Goal: Task Accomplishment & Management: Manage account settings

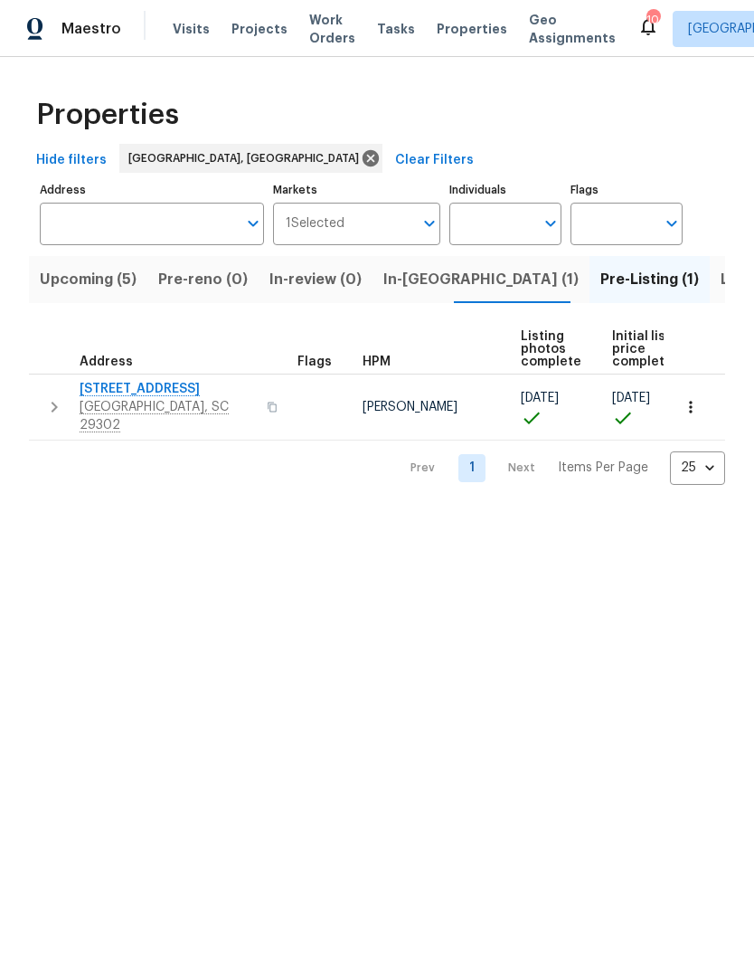
click at [141, 381] on span "[STREET_ADDRESS]" at bounding box center [168, 389] width 176 height 18
click at [309, 37] on span "Work Orders" at bounding box center [332, 29] width 46 height 36
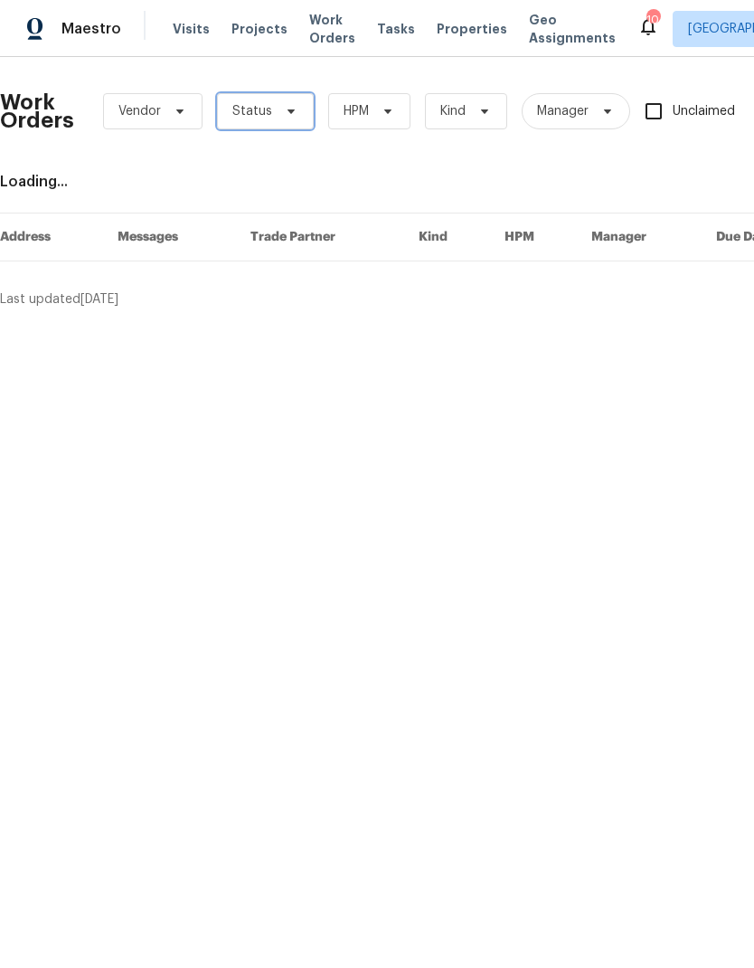
click at [285, 108] on icon at bounding box center [291, 111] width 14 height 14
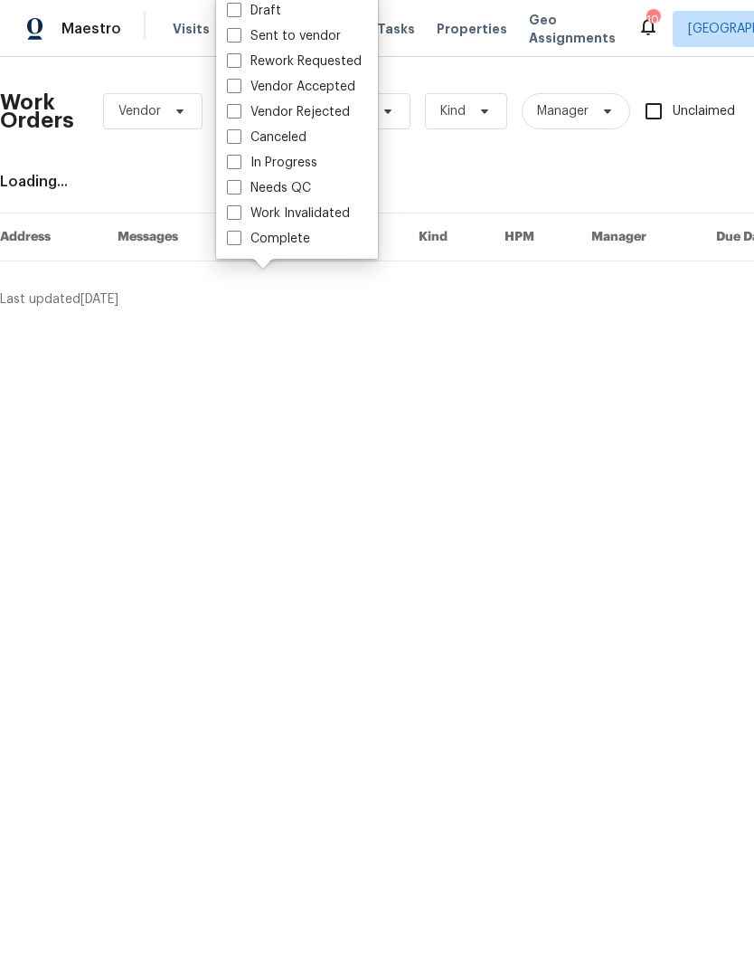
click at [236, 193] on span at bounding box center [234, 187] width 14 height 14
click at [236, 191] on input "Needs QC" at bounding box center [233, 185] width 12 height 12
checkbox input "true"
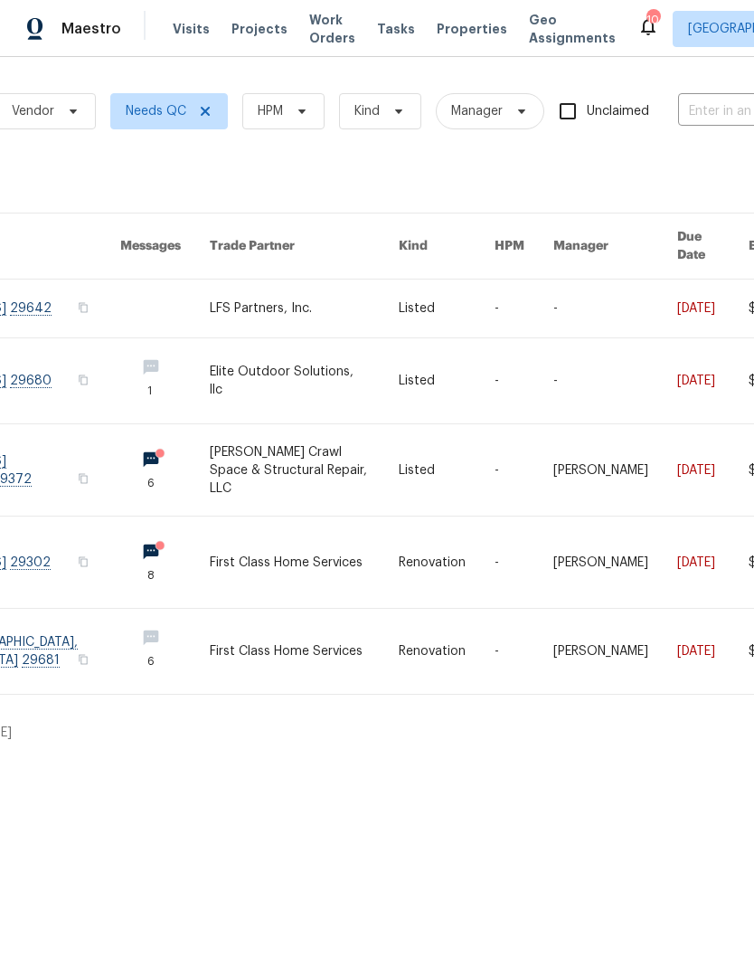
scroll to position [0, 23]
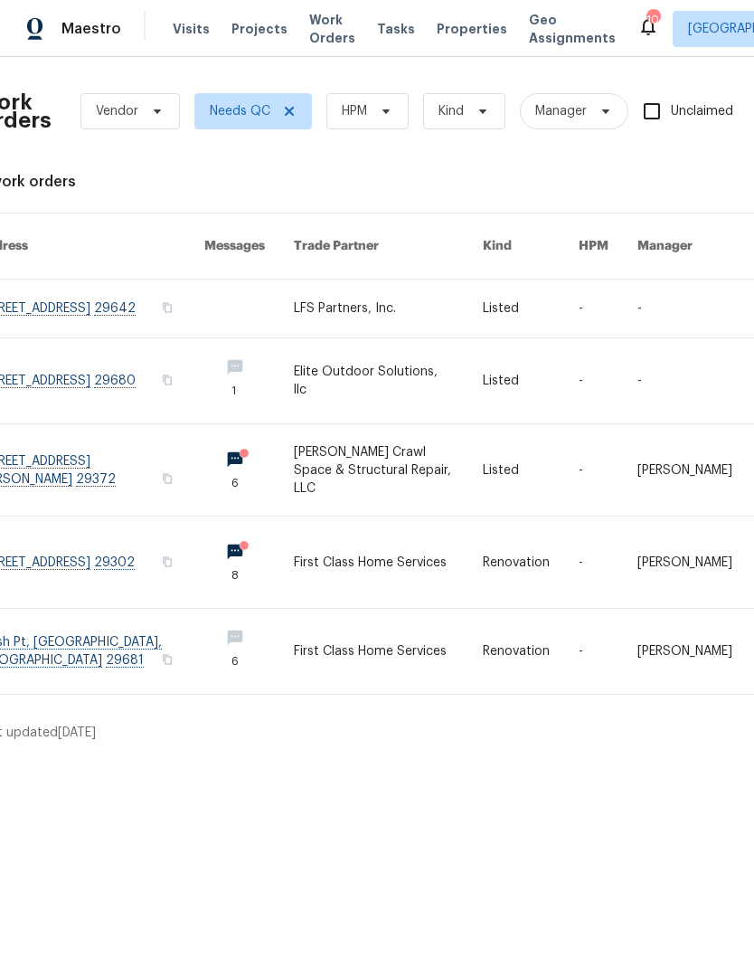
click at [118, 290] on link at bounding box center [90, 308] width 227 height 58
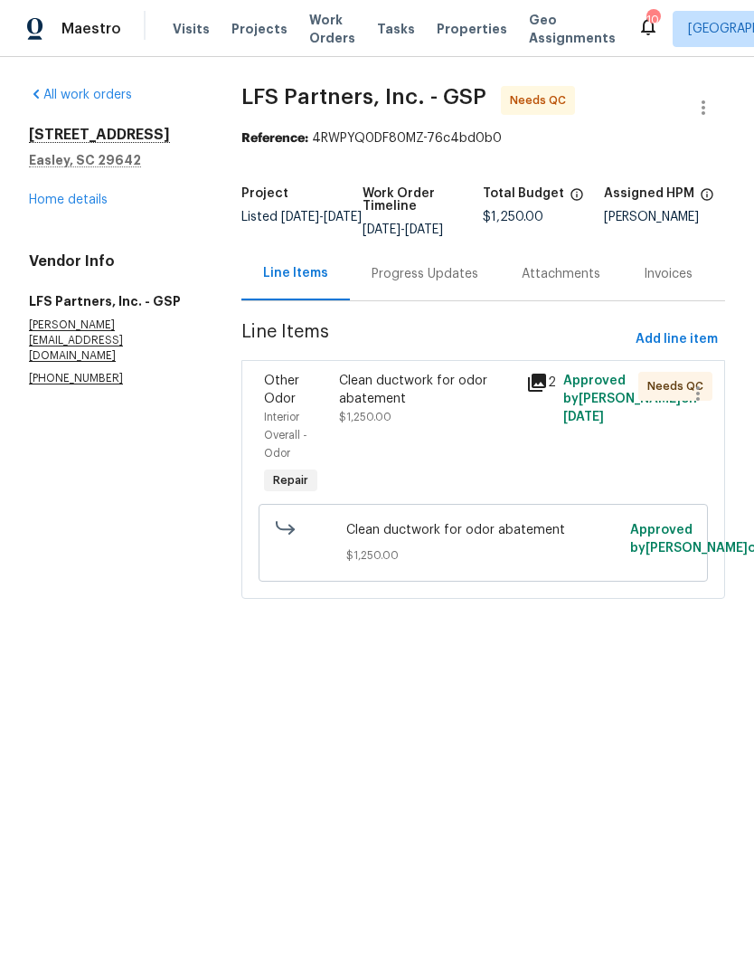
click at [388, 424] on div "Clean ductwork for odor abatement $1,250.00" at bounding box center [427, 399] width 176 height 54
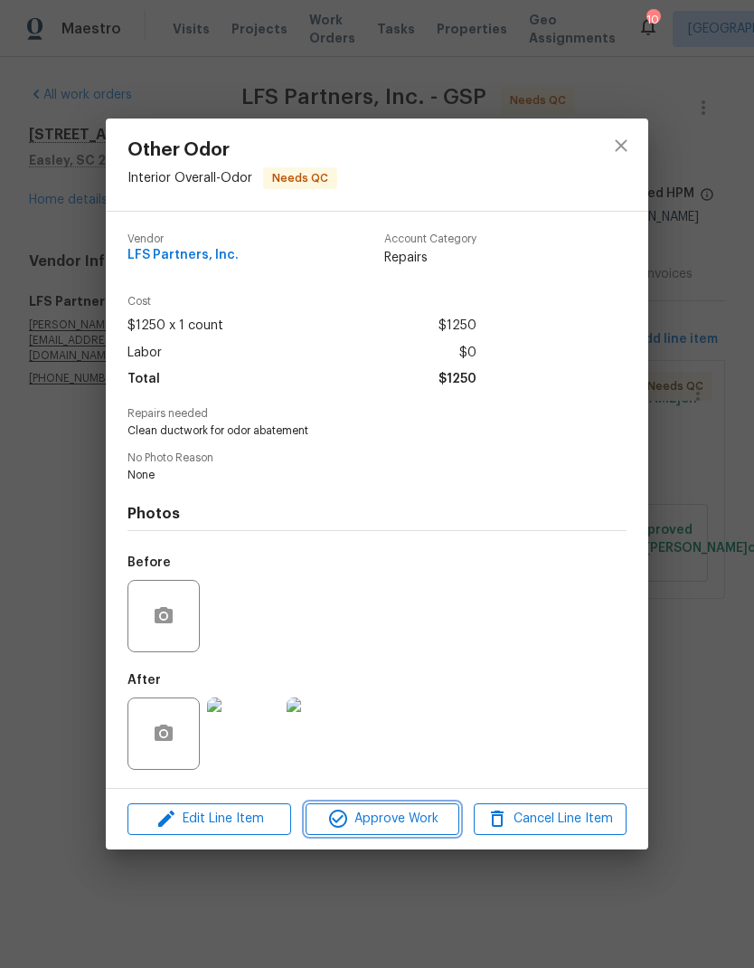
click at [395, 826] on span "Approve Work" at bounding box center [382, 818] width 142 height 23
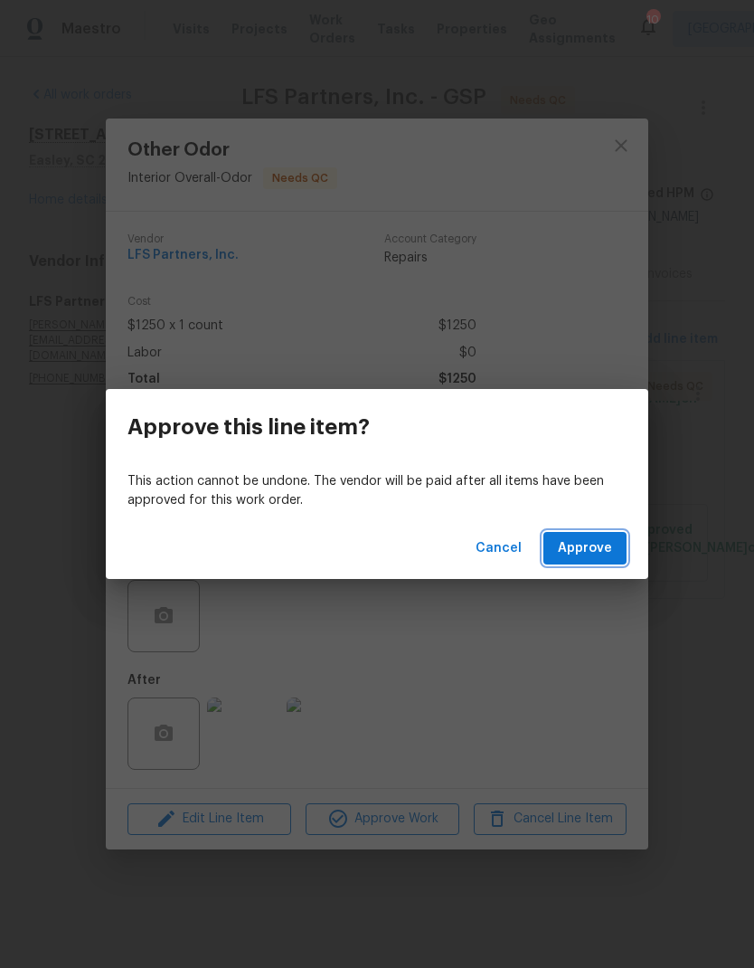
click at [578, 541] on span "Approve" at bounding box center [585, 548] width 54 height 23
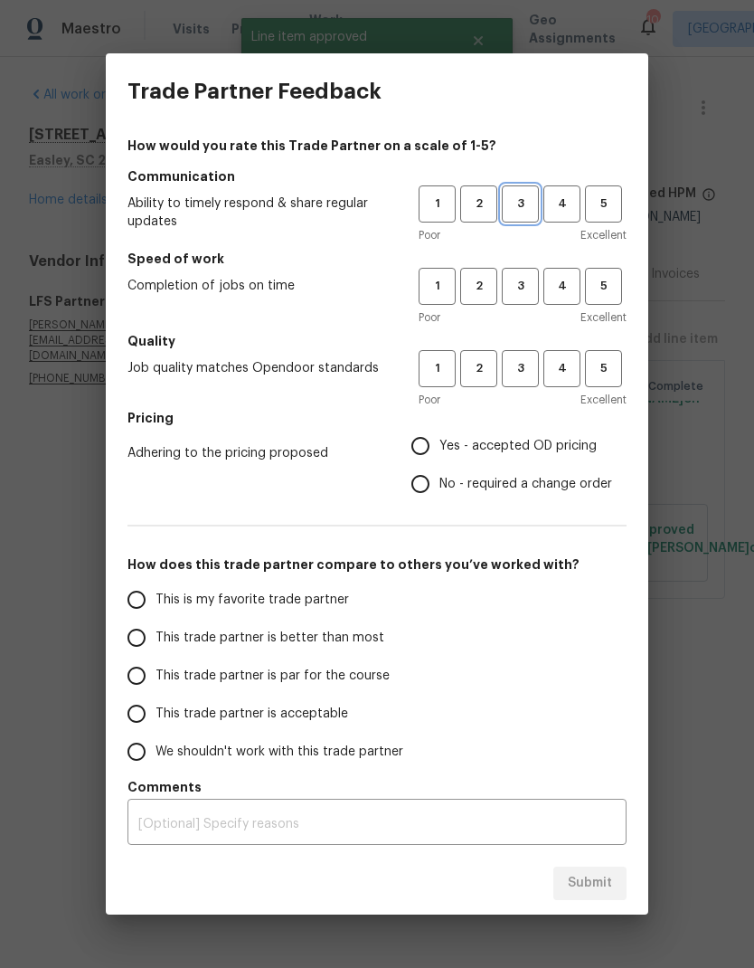
click at [525, 203] on span "3" at bounding box center [520, 204] width 33 height 21
click at [526, 286] on span "3" at bounding box center [520, 286] width 33 height 21
click at [523, 361] on span "3" at bounding box center [520, 368] width 33 height 21
click at [429, 467] on input "No - required a change order" at bounding box center [420, 484] width 38 height 38
radio input "true"
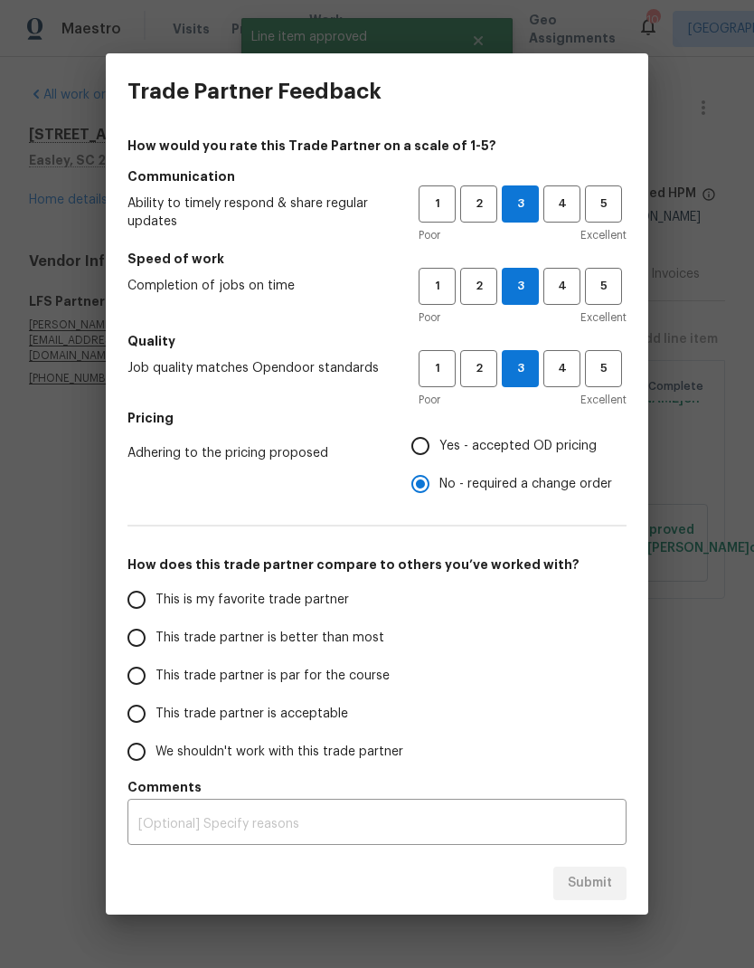
click at [432, 450] on input "Yes - accepted OD pricing" at bounding box center [420, 446] width 38 height 38
radio input "true"
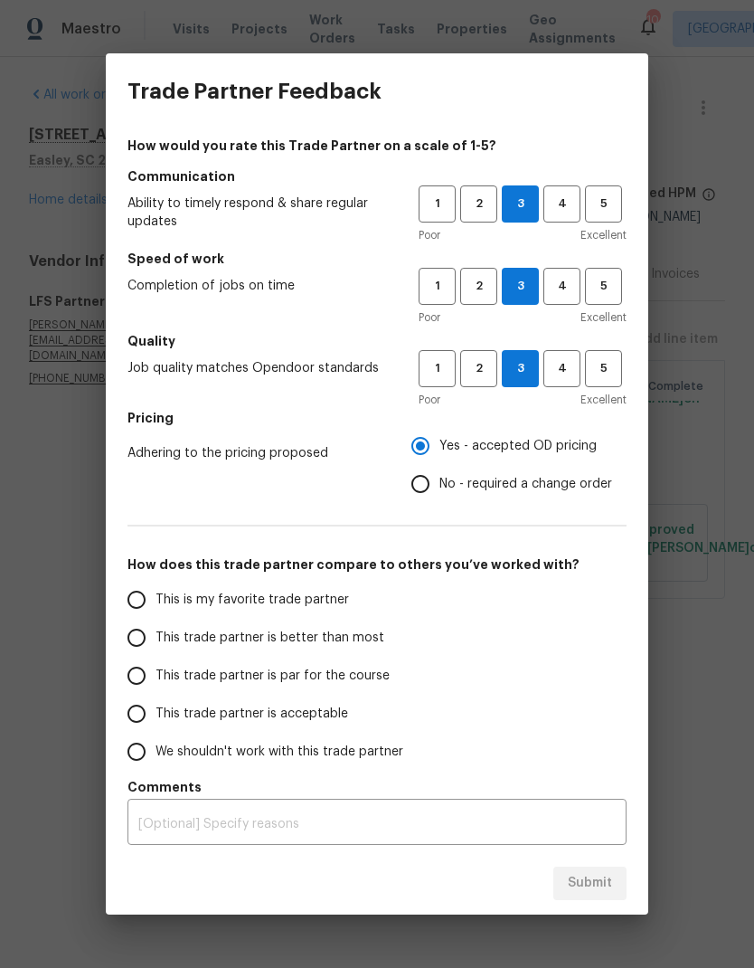
click at [141, 677] on input "This trade partner is par for the course" at bounding box center [137, 675] width 38 height 38
click at [597, 887] on span "Submit" at bounding box center [590, 883] width 44 height 23
radio input "true"
radio input "false"
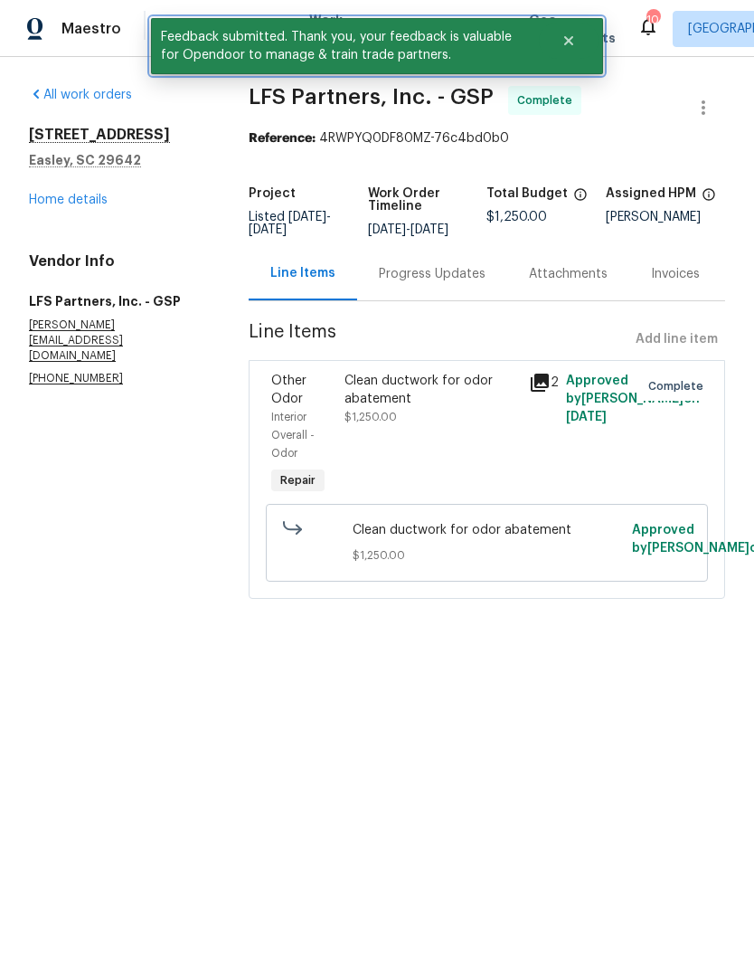
click at [572, 44] on icon "Close" at bounding box center [568, 40] width 9 height 9
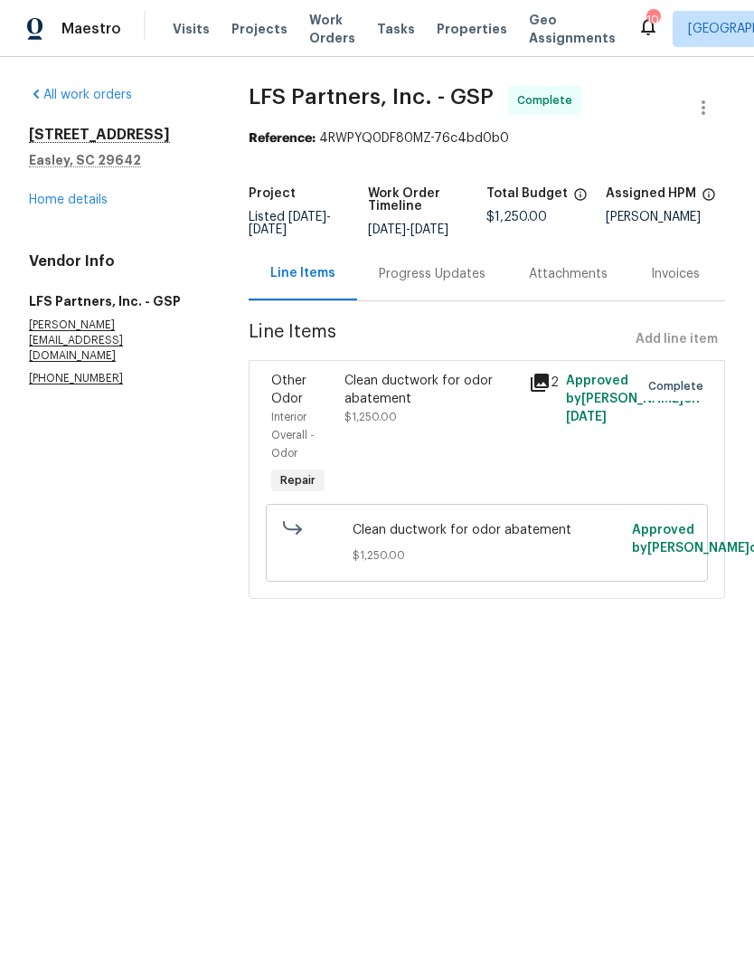
click at [322, 29] on span "Work Orders" at bounding box center [332, 29] width 46 height 36
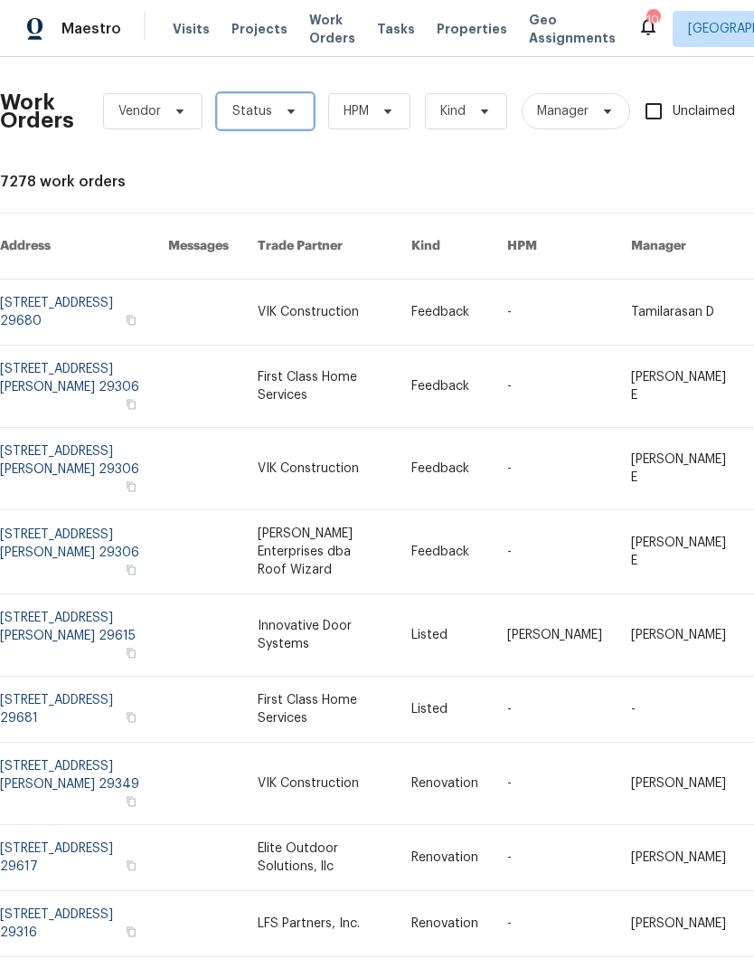
click at [288, 111] on icon at bounding box center [291, 111] width 7 height 5
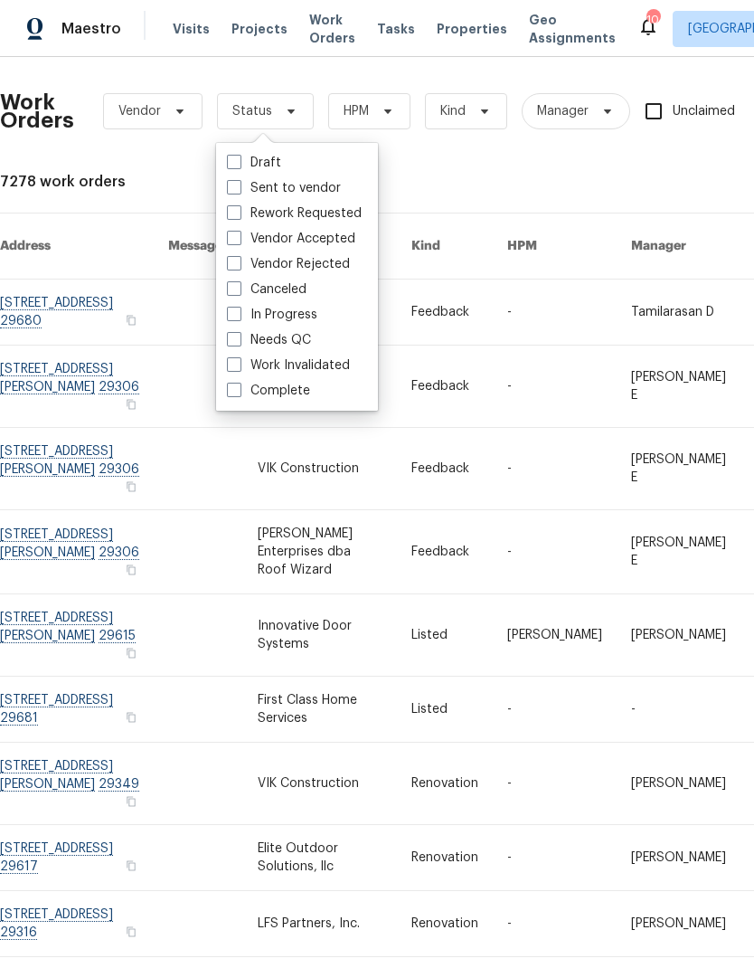
click at [237, 344] on span at bounding box center [234, 339] width 14 height 14
click at [237, 343] on input "Needs QC" at bounding box center [233, 337] width 12 height 12
checkbox input "true"
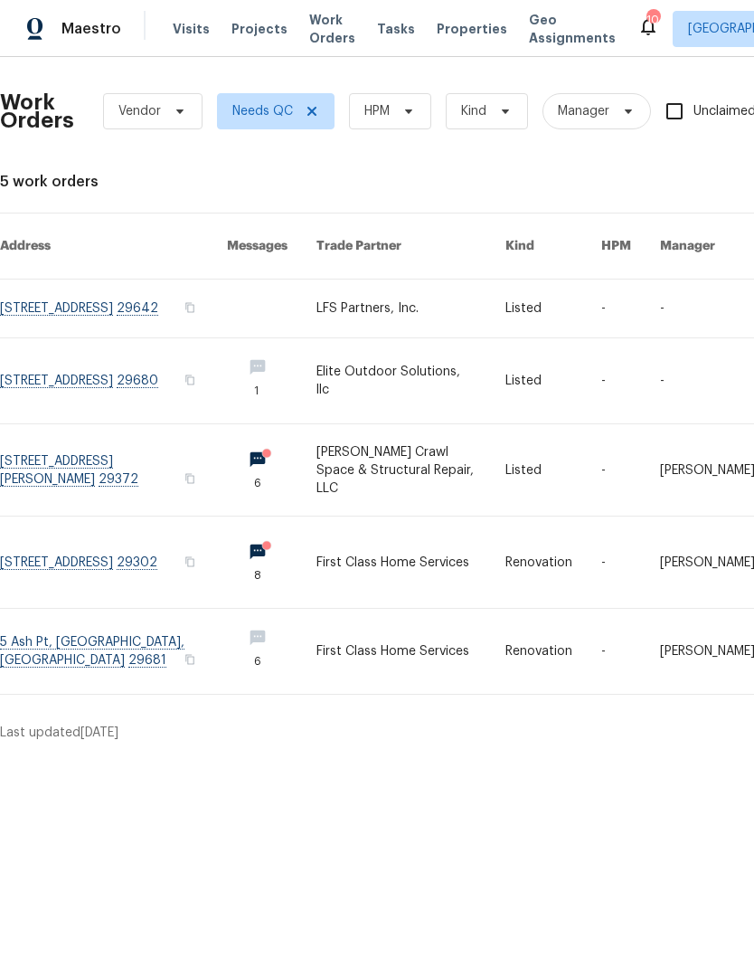
click at [109, 369] on link at bounding box center [113, 380] width 227 height 85
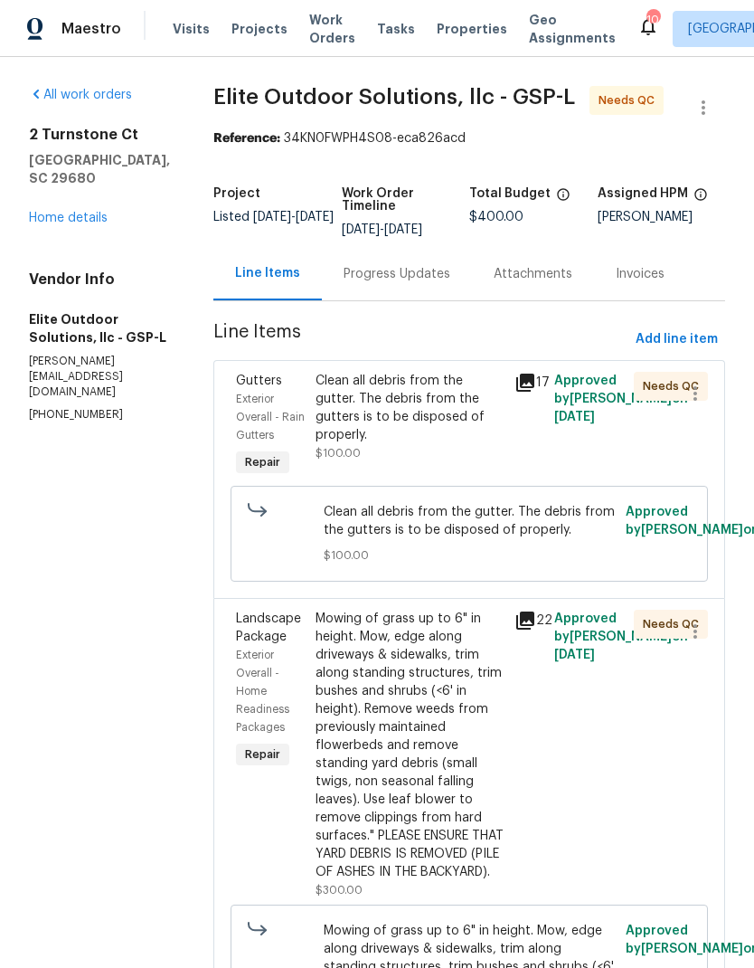
click at [363, 406] on div "Clean all debris from the gutter. The debris from the gutters is to be disposed…" at bounding box center [410, 408] width 188 height 72
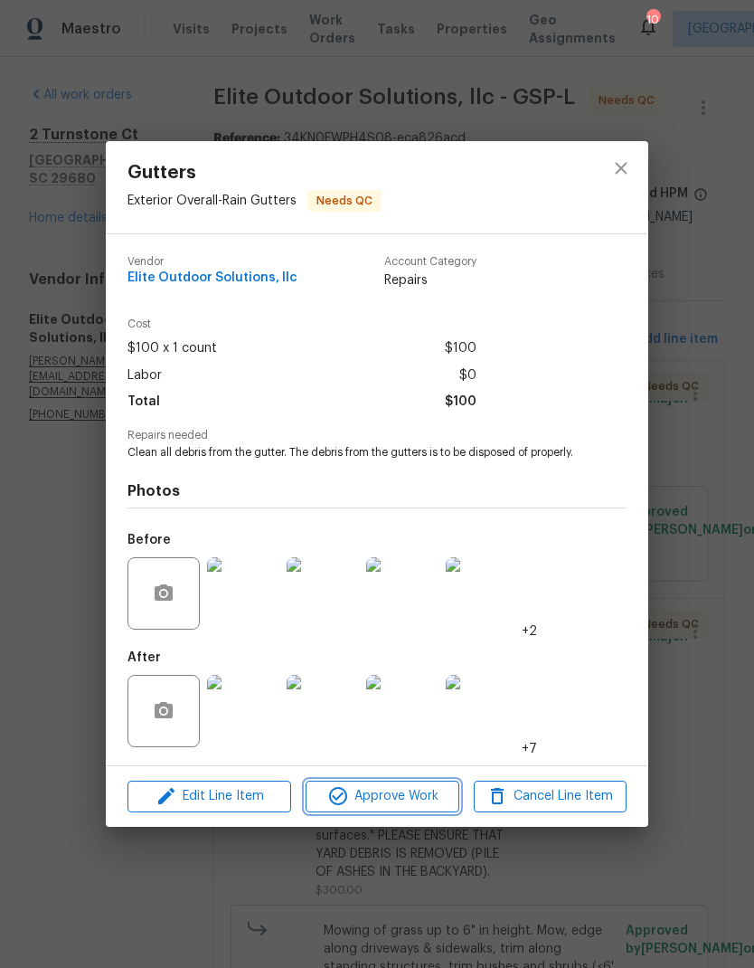
click at [383, 807] on span "Approve Work" at bounding box center [382, 796] width 142 height 23
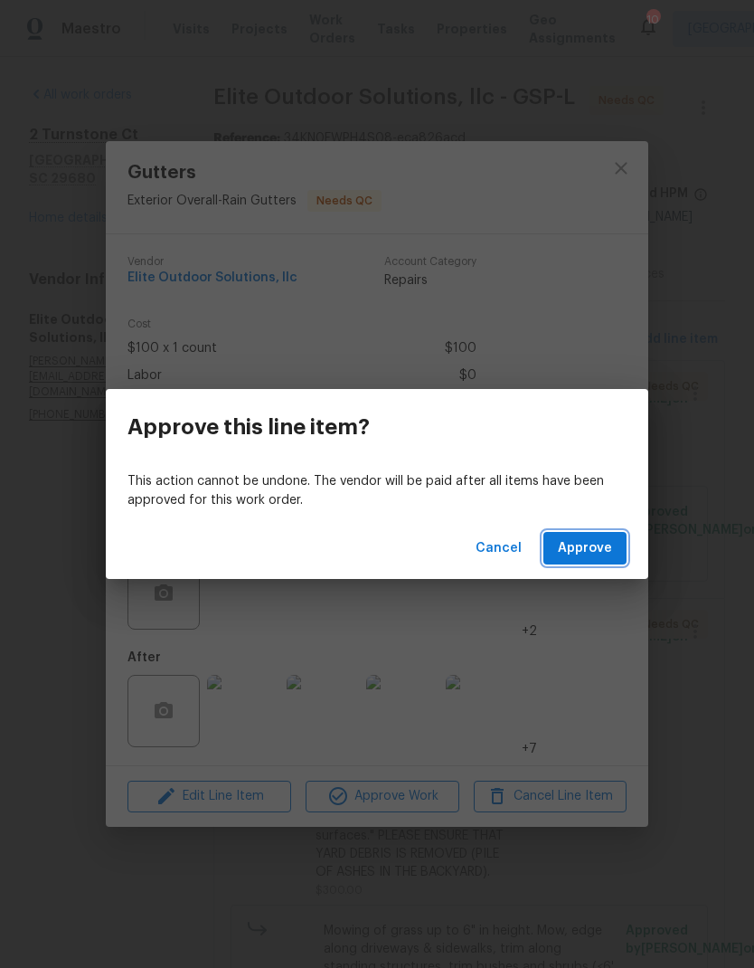
click at [581, 540] on span "Approve" at bounding box center [585, 548] width 54 height 23
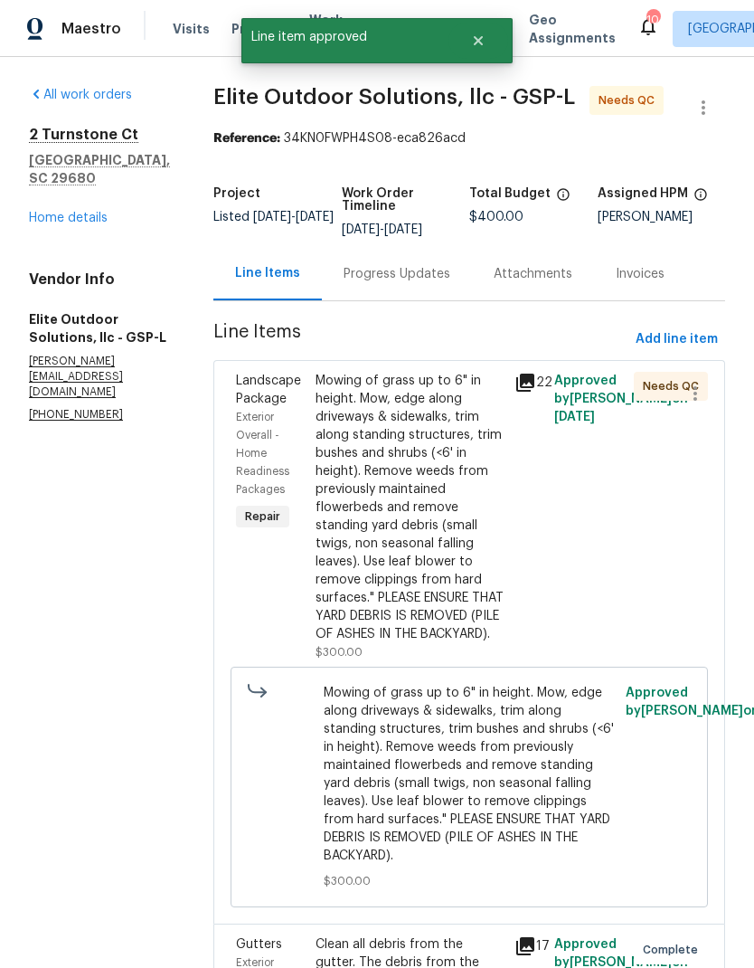
click at [374, 439] on div "Mowing of grass up to 6" in height. Mow, edge along driveways & sidewalks, trim…" at bounding box center [410, 507] width 188 height 271
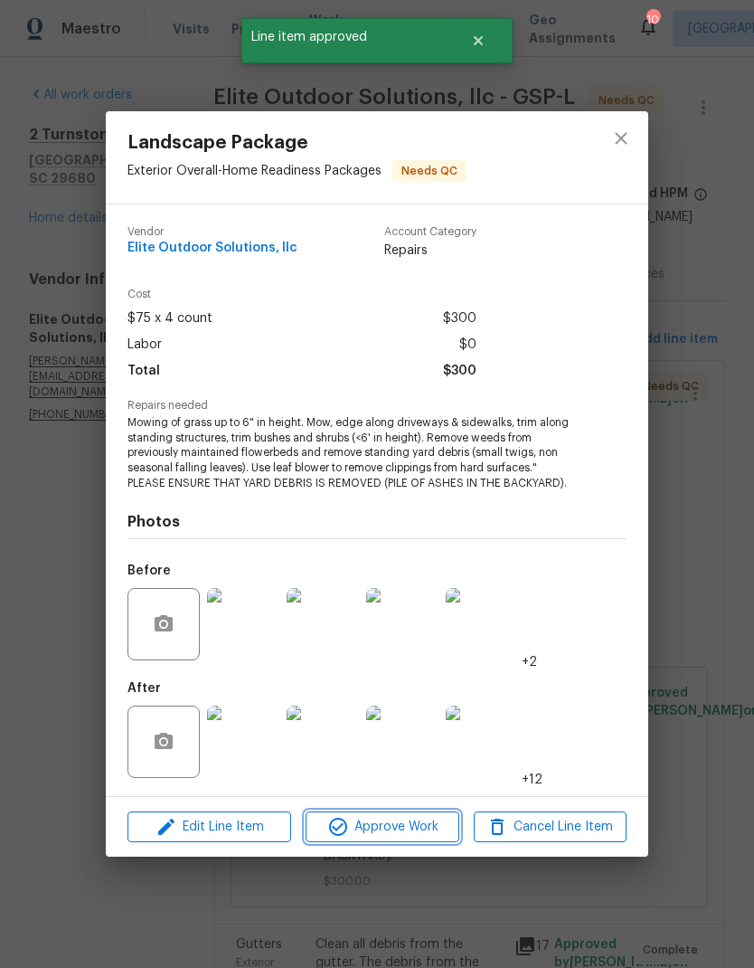
click at [417, 820] on span "Approve Work" at bounding box center [382, 827] width 142 height 23
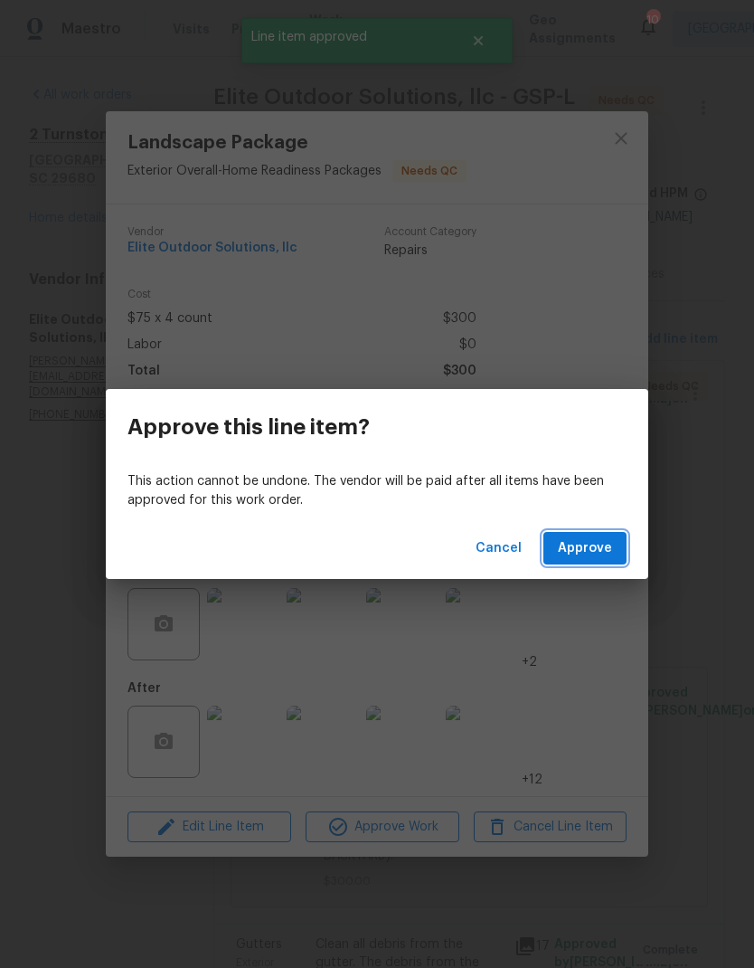
click at [613, 553] on button "Approve" at bounding box center [584, 548] width 83 height 33
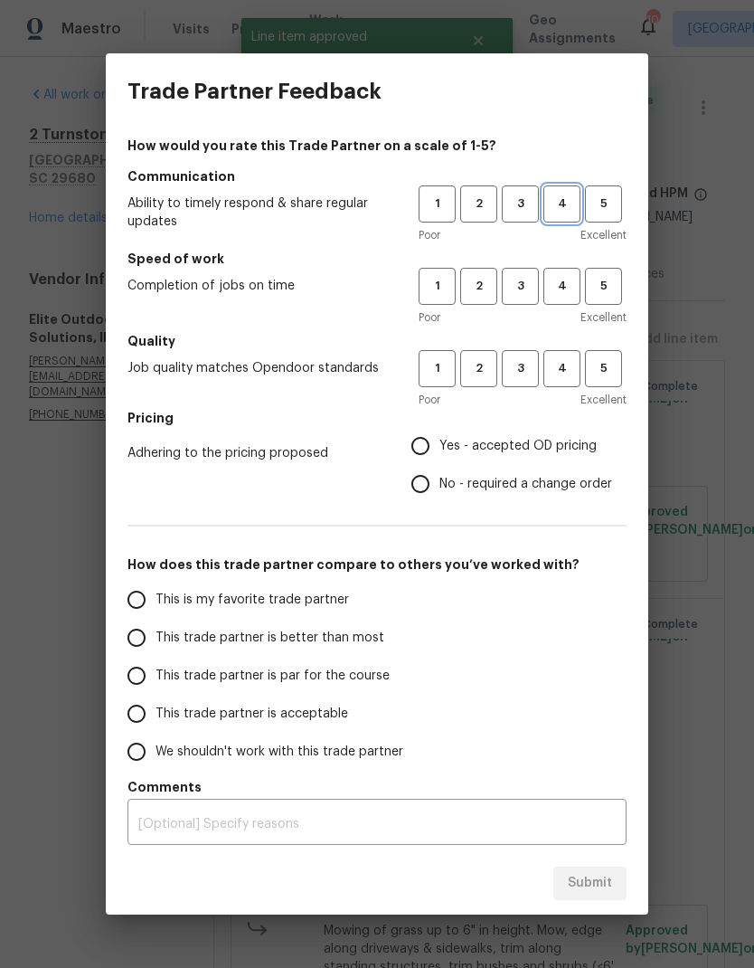
click at [562, 203] on span "4" at bounding box center [561, 204] width 33 height 21
click at [568, 288] on span "4" at bounding box center [561, 286] width 33 height 21
click at [568, 363] on span "4" at bounding box center [561, 368] width 33 height 21
click at [417, 435] on input "Yes - accepted OD pricing" at bounding box center [420, 446] width 38 height 38
radio input "true"
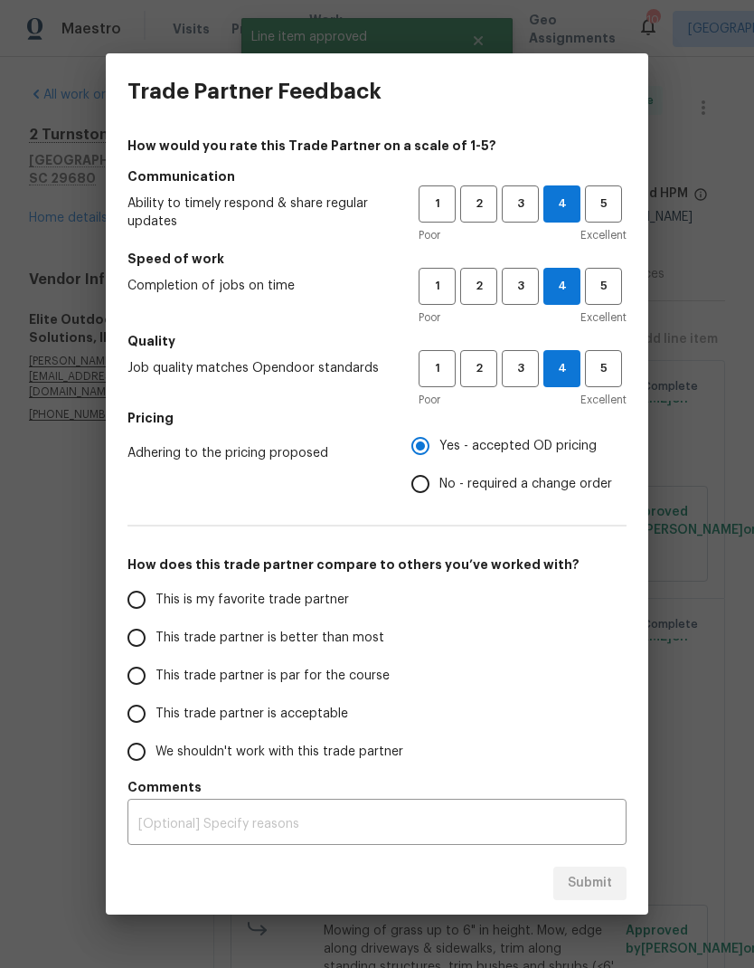
click at [140, 636] on input "This trade partner is better than most" at bounding box center [137, 637] width 38 height 38
click at [594, 866] on button "Submit" at bounding box center [589, 882] width 73 height 33
radio input "true"
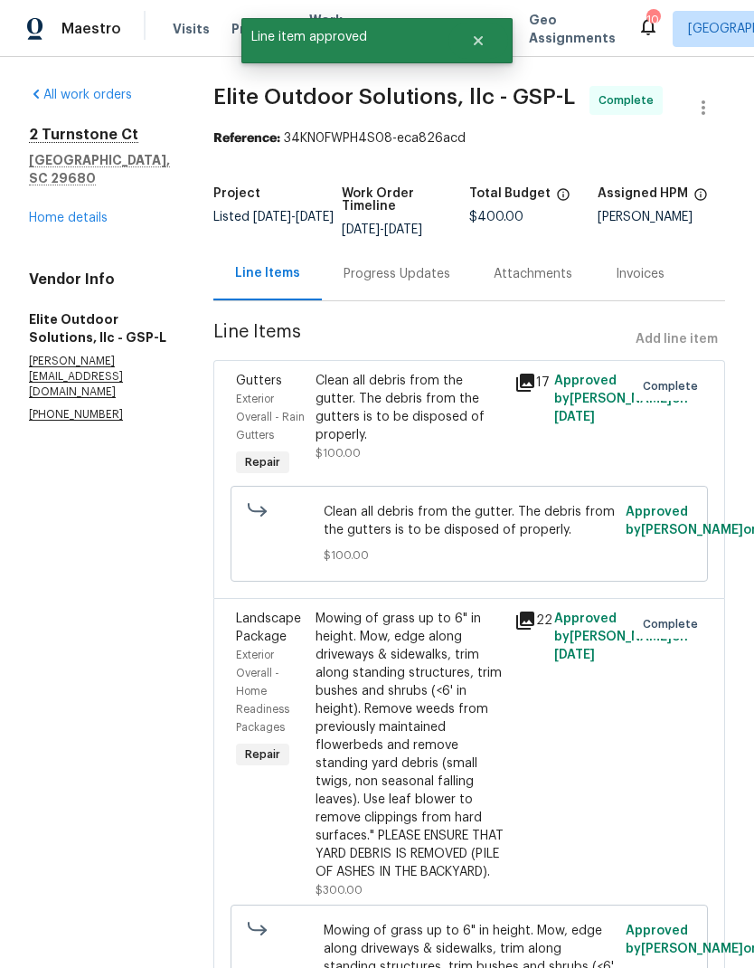
radio input "false"
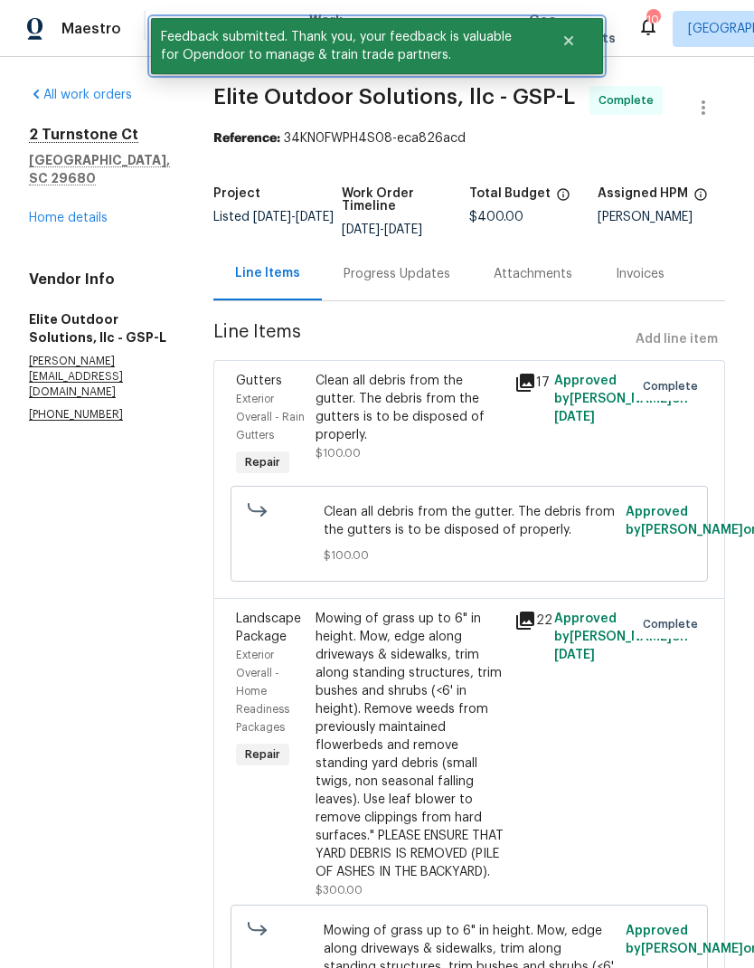
click at [573, 48] on button "Close" at bounding box center [569, 41] width 60 height 36
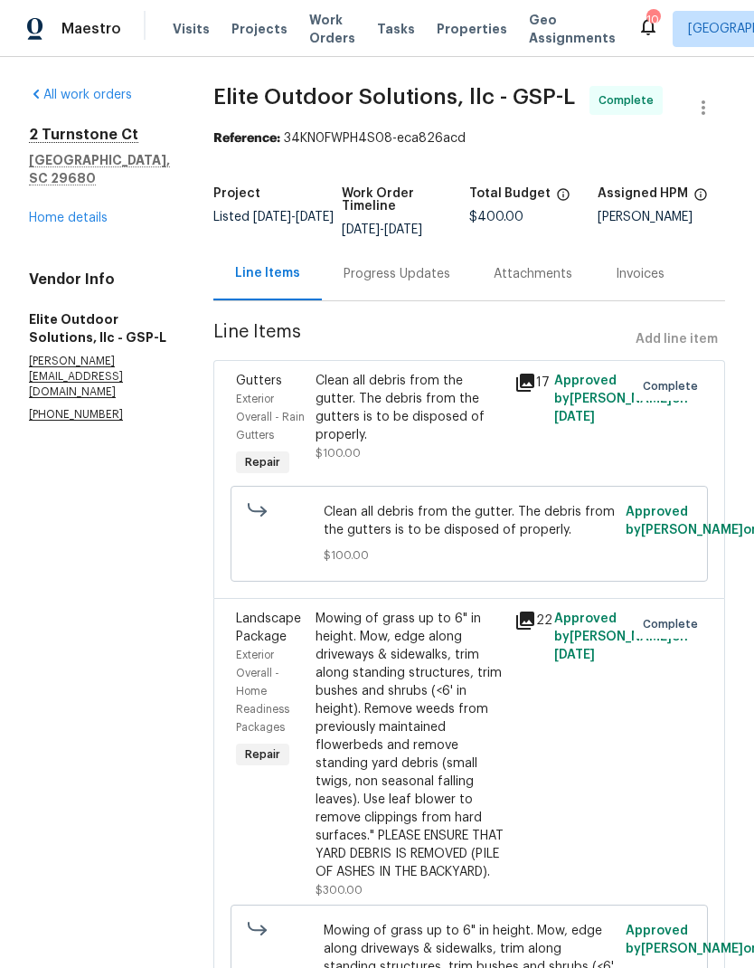
click at [324, 21] on span "Work Orders" at bounding box center [332, 29] width 46 height 36
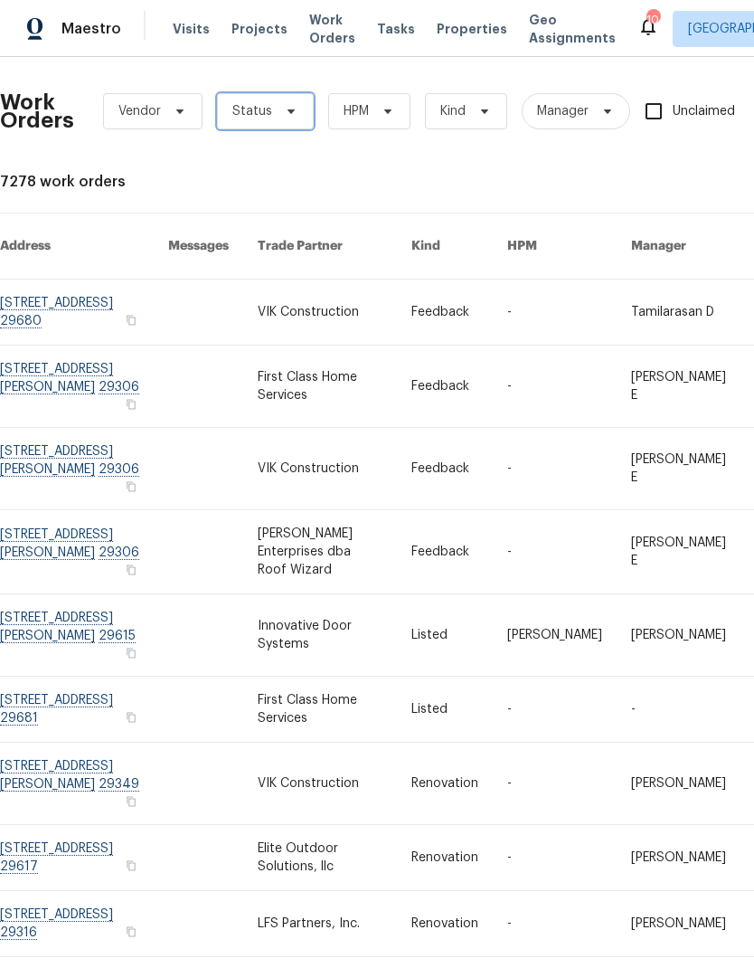
click at [267, 114] on span "Status" at bounding box center [252, 111] width 40 height 18
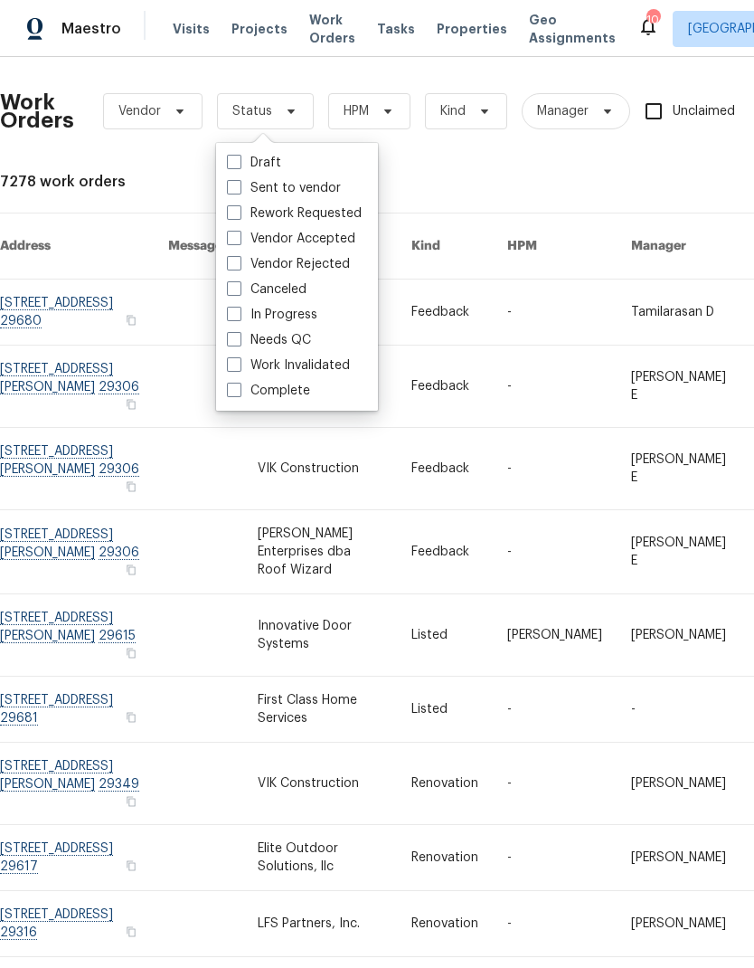
click at [238, 337] on span at bounding box center [234, 339] width 14 height 14
click at [238, 337] on input "Needs QC" at bounding box center [233, 337] width 12 height 12
checkbox input "true"
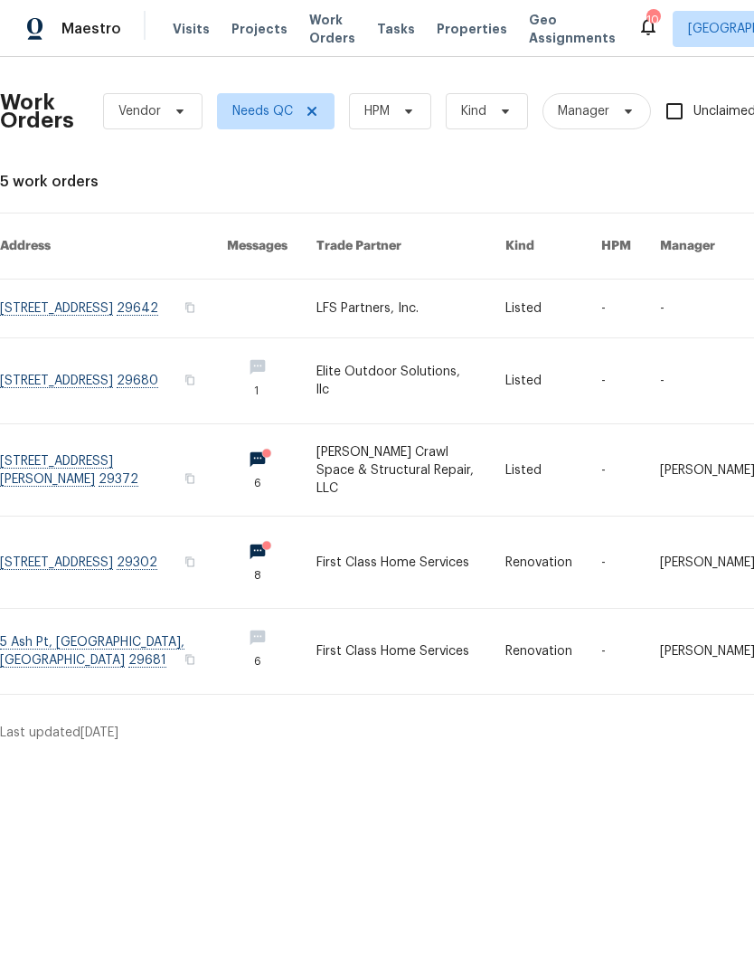
click at [106, 636] on link at bounding box center [113, 651] width 227 height 85
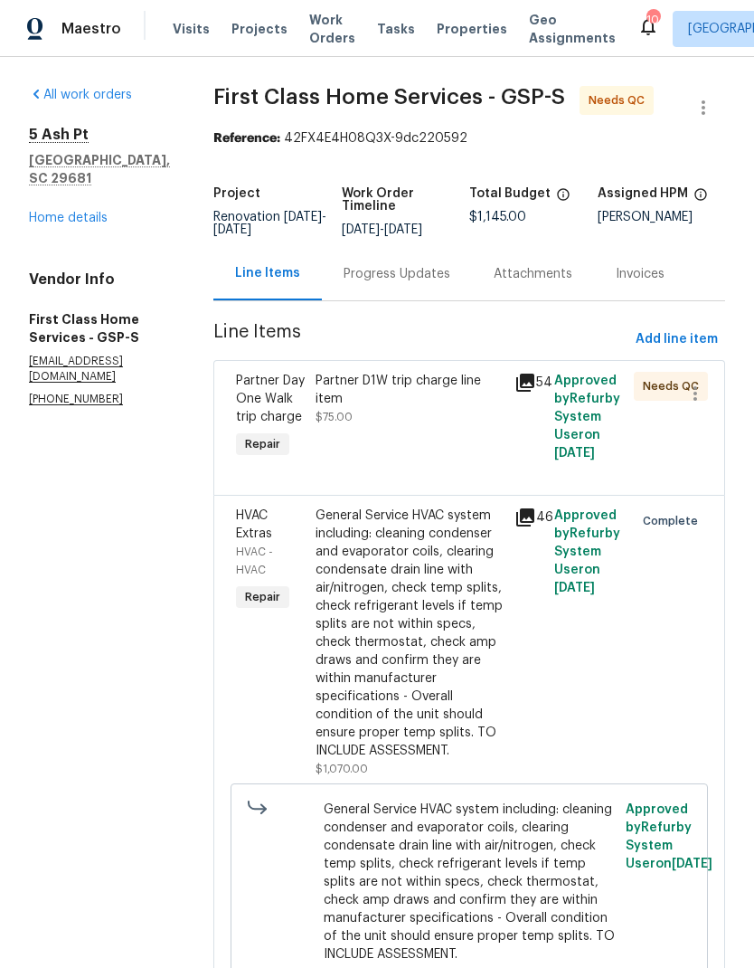
click at [354, 415] on div "Partner D1W trip charge line item $75.00" at bounding box center [409, 416] width 199 height 101
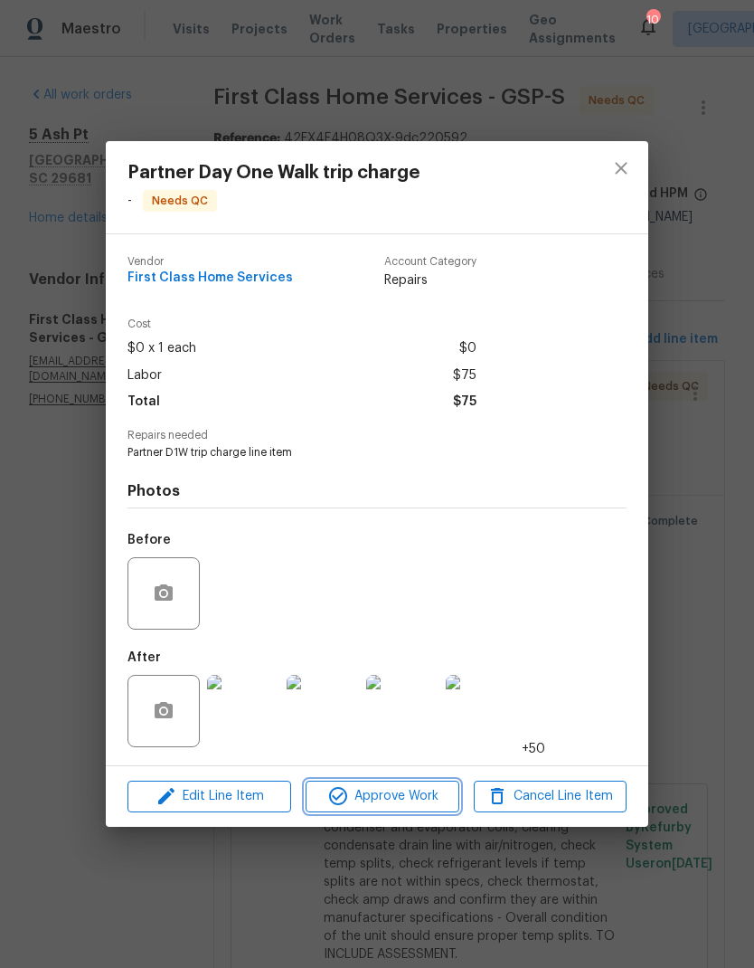
click at [418, 797] on span "Approve Work" at bounding box center [382, 796] width 142 height 23
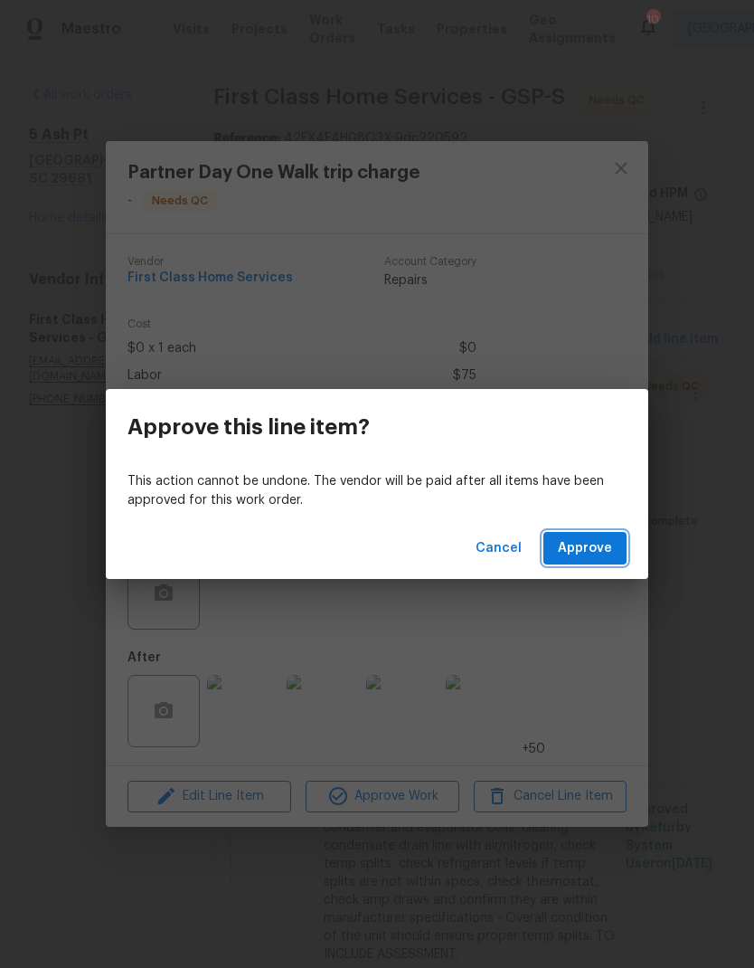
click at [581, 551] on span "Approve" at bounding box center [585, 548] width 54 height 23
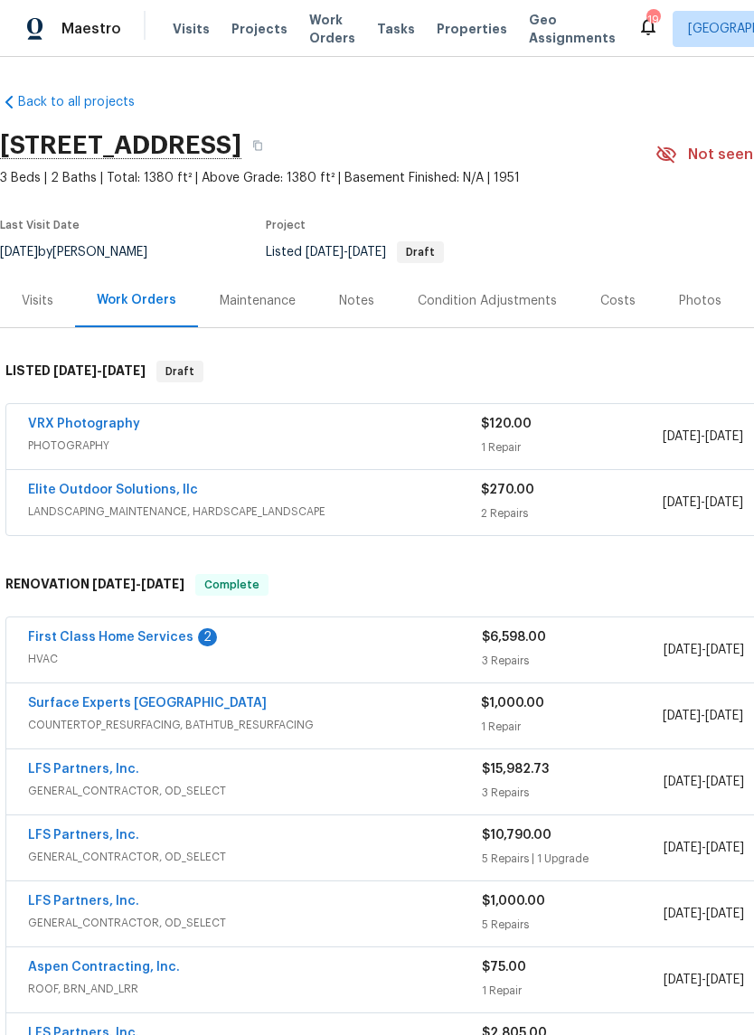
click at [700, 314] on div "Photos" at bounding box center [700, 300] width 86 height 53
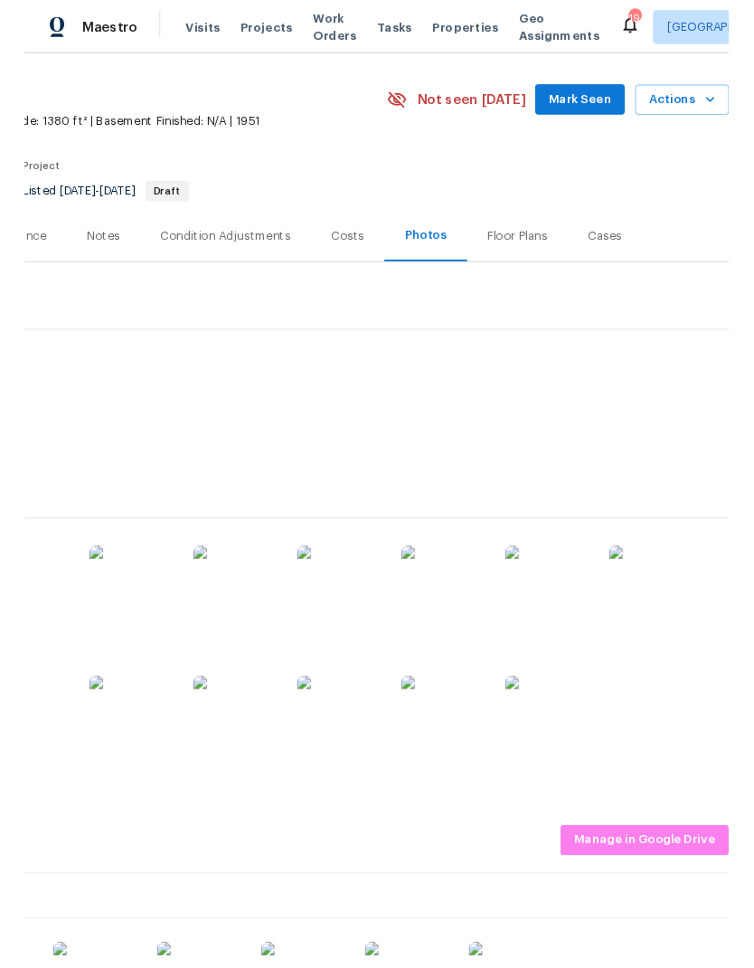
scroll to position [48, 268]
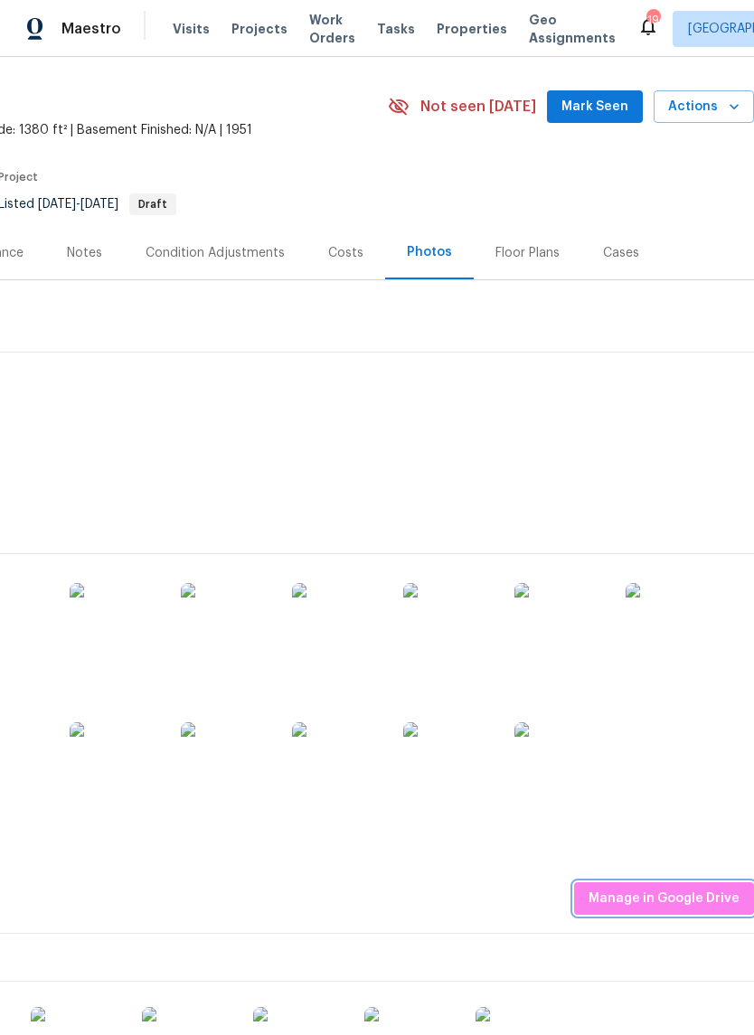
click at [697, 892] on span "Manage in Google Drive" at bounding box center [664, 899] width 151 height 23
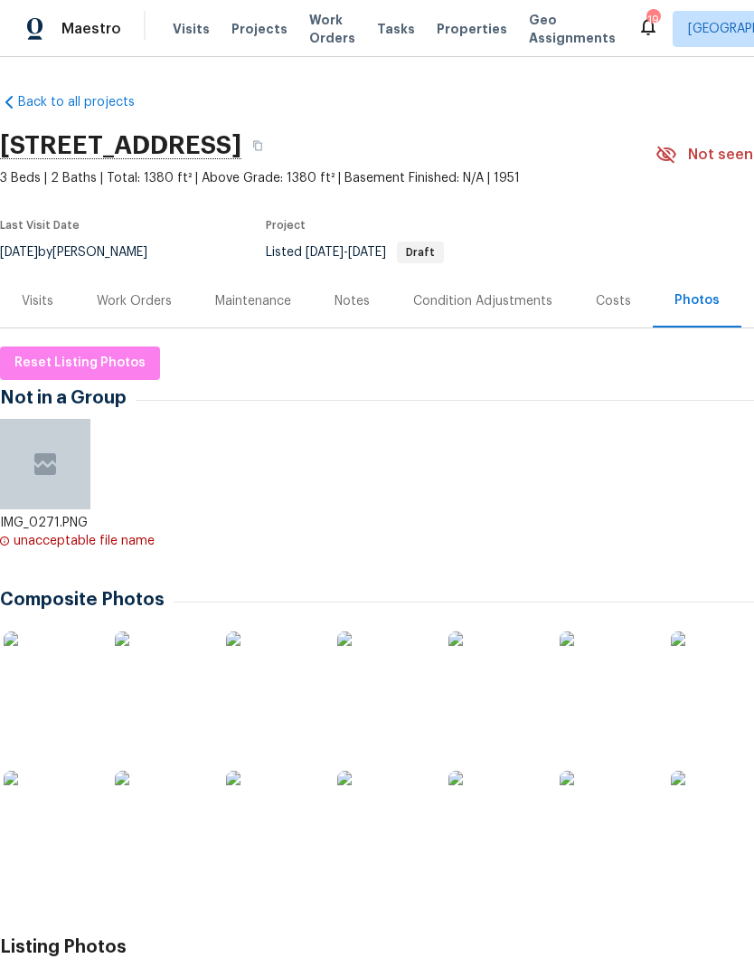
scroll to position [0, 0]
